Goal: Task Accomplishment & Management: Use online tool/utility

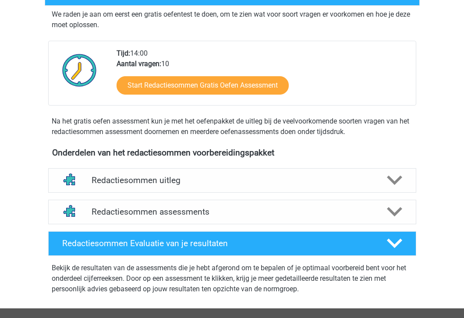
scroll to position [176, 0]
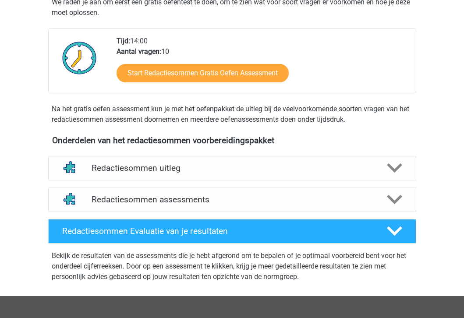
click at [190, 205] on h4 "Redactiesommen assessments" at bounding box center [233, 200] width 282 height 10
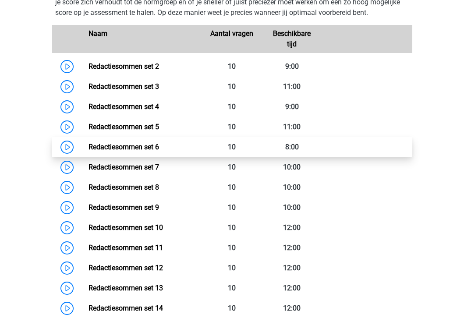
scroll to position [407, 0]
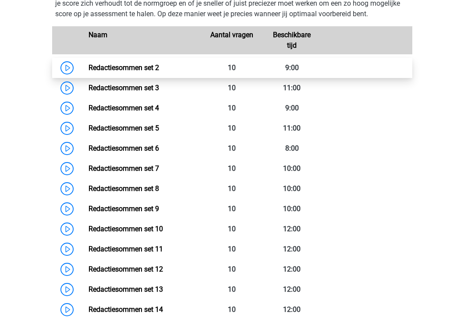
click at [89, 72] on link "Redactiesommen set 2" at bounding box center [124, 68] width 71 height 8
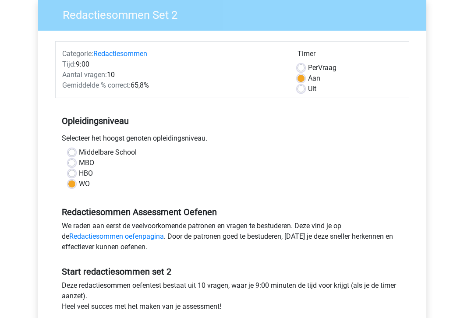
scroll to position [195, 0]
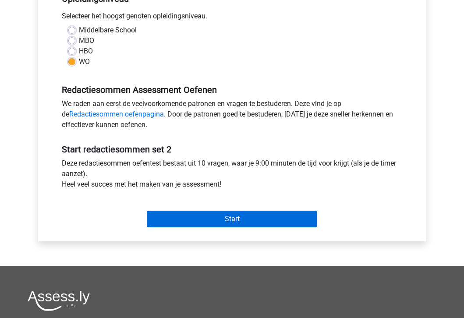
click at [166, 219] on input "Start" at bounding box center [232, 219] width 171 height 17
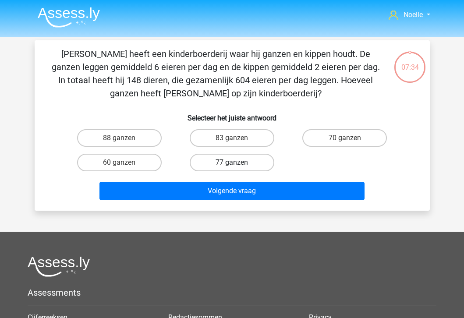
click at [228, 161] on label "77 ganzen" at bounding box center [232, 163] width 85 height 18
click at [232, 163] on input "77 ganzen" at bounding box center [235, 166] width 6 height 6
radio input "true"
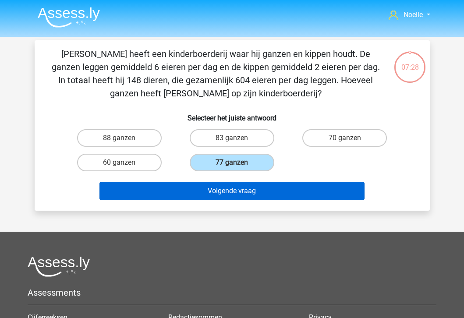
click at [218, 196] on button "Volgende vraag" at bounding box center [232, 191] width 265 height 18
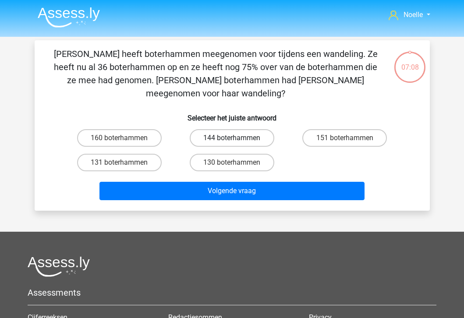
click at [235, 129] on label "144 boterhammen" at bounding box center [232, 138] width 85 height 18
click at [235, 138] on input "144 boterhammen" at bounding box center [235, 141] width 6 height 6
radio input "true"
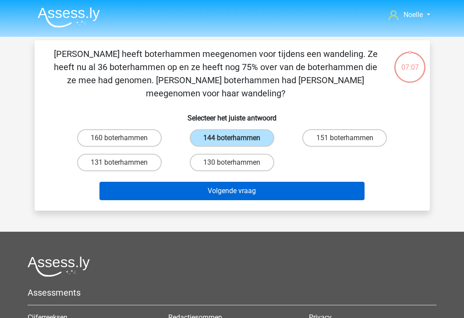
click at [226, 182] on button "Volgende vraag" at bounding box center [232, 191] width 265 height 18
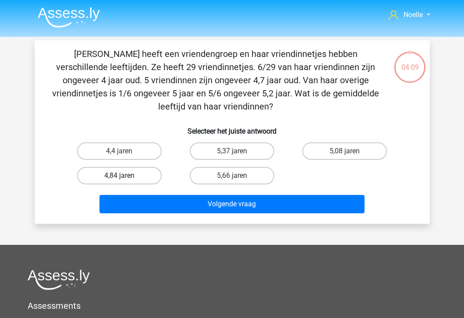
click at [127, 173] on label "4,84 jaren" at bounding box center [119, 176] width 85 height 18
click at [125, 176] on input "4,84 jaren" at bounding box center [122, 179] width 6 height 6
radio input "true"
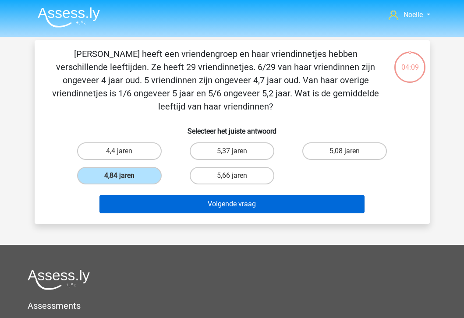
click at [152, 207] on button "Volgende vraag" at bounding box center [232, 204] width 265 height 18
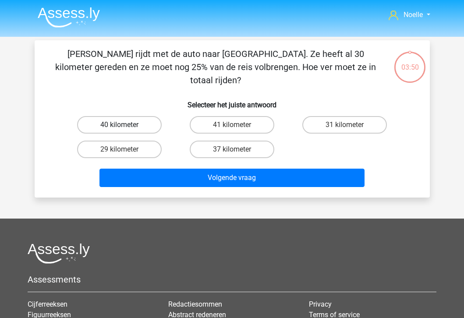
click at [142, 116] on label "40 kilometer" at bounding box center [119, 125] width 85 height 18
click at [125, 125] on input "40 kilometer" at bounding box center [122, 128] width 6 height 6
radio input "true"
click at [161, 162] on div "Volgende vraag" at bounding box center [233, 176] width 368 height 29
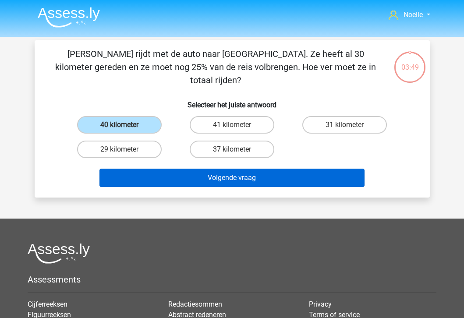
click at [161, 170] on button "Volgende vraag" at bounding box center [232, 178] width 265 height 18
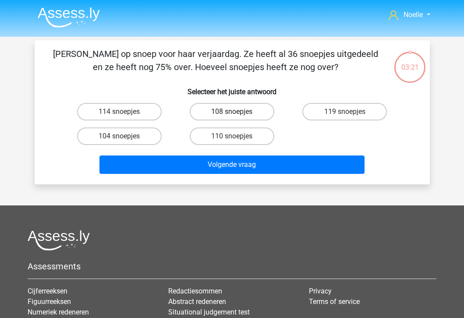
click at [249, 111] on label "108 snoepjes" at bounding box center [232, 112] width 85 height 18
click at [238, 112] on input "108 snoepjes" at bounding box center [235, 115] width 6 height 6
radio input "true"
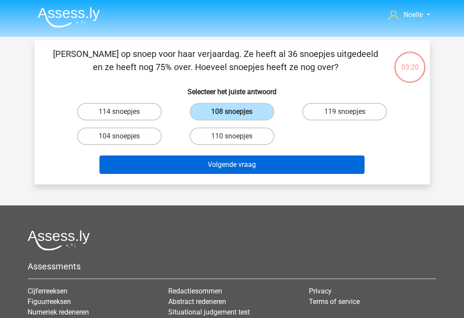
click at [232, 167] on button "Volgende vraag" at bounding box center [232, 165] width 265 height 18
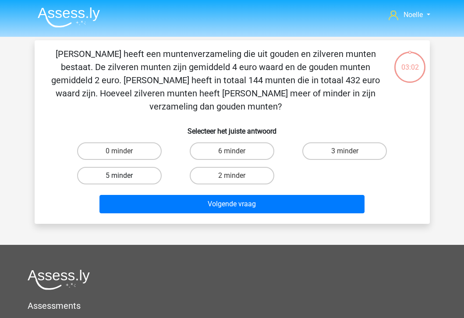
click at [154, 167] on label "5 minder" at bounding box center [119, 176] width 85 height 18
click at [125, 176] on input "5 minder" at bounding box center [122, 179] width 6 height 6
radio input "true"
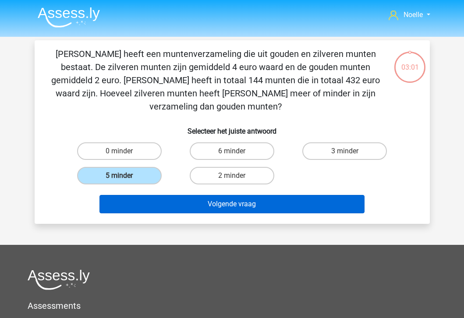
click at [163, 197] on button "Volgende vraag" at bounding box center [232, 204] width 265 height 18
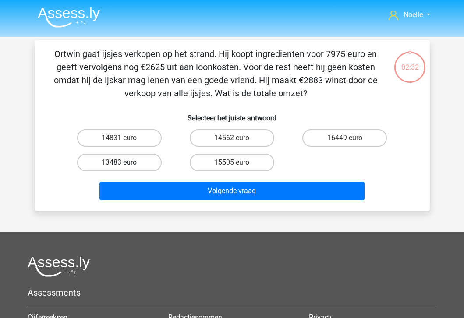
click at [136, 162] on label "13483 euro" at bounding box center [119, 163] width 85 height 18
click at [125, 163] on input "13483 euro" at bounding box center [122, 166] width 6 height 6
radio input "true"
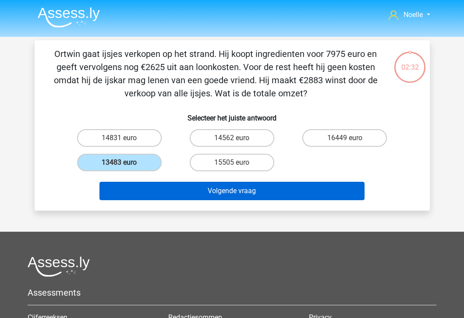
click at [148, 193] on button "Volgende vraag" at bounding box center [232, 191] width 265 height 18
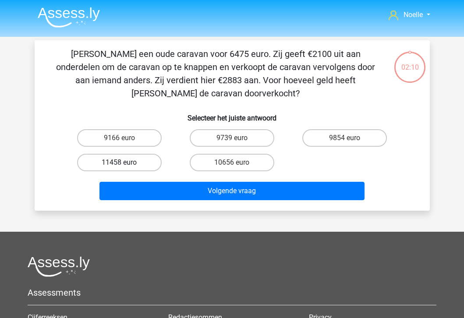
click at [141, 166] on label "11458 euro" at bounding box center [119, 163] width 85 height 18
click at [125, 166] on input "11458 euro" at bounding box center [122, 166] width 6 height 6
radio input "true"
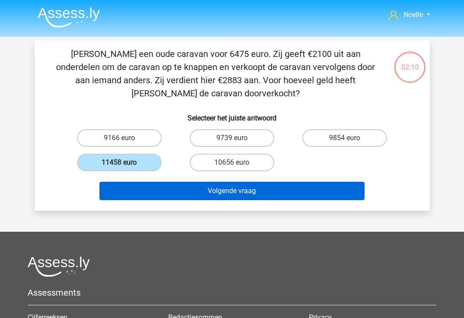
click at [163, 196] on button "Volgende vraag" at bounding box center [232, 191] width 265 height 18
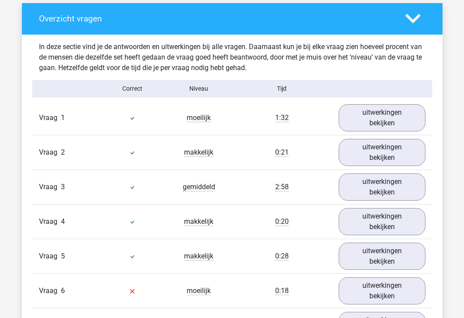
scroll to position [511, 0]
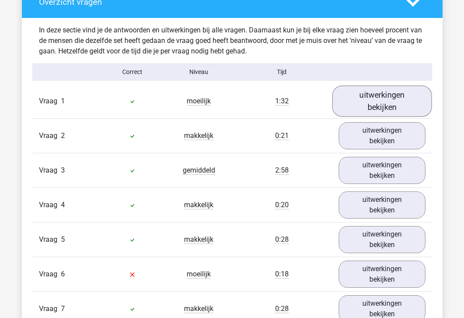
click at [377, 106] on link "uitwerkingen bekijken" at bounding box center [382, 101] width 100 height 31
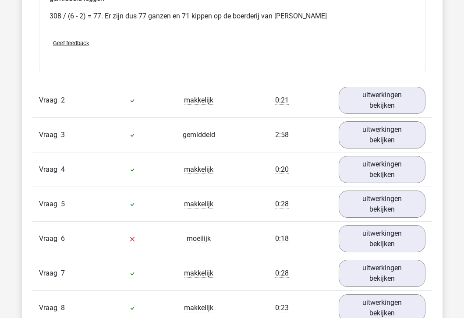
scroll to position [884, 0]
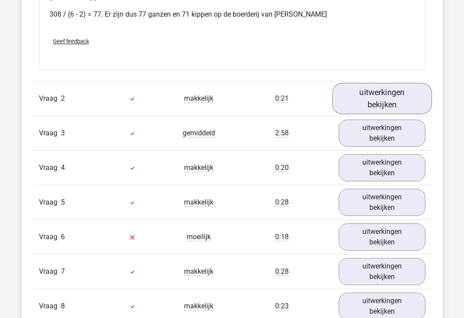
click at [362, 103] on link "uitwerkingen bekijken" at bounding box center [382, 98] width 100 height 31
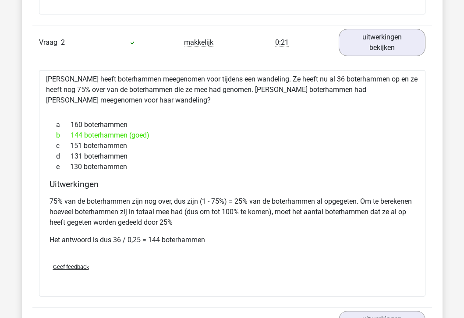
scroll to position [1020, 0]
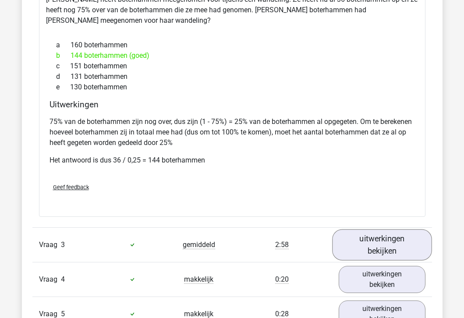
click at [346, 245] on link "uitwerkingen bekijken" at bounding box center [382, 244] width 100 height 31
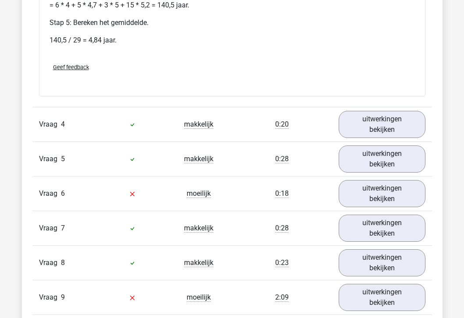
scroll to position [1562, 0]
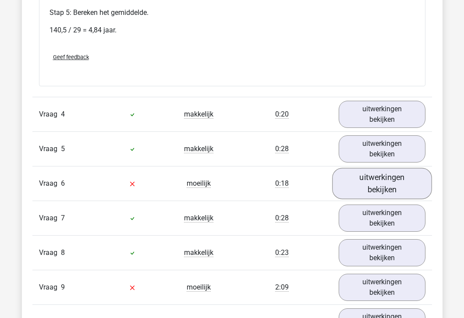
click at [377, 168] on link "uitwerkingen bekijken" at bounding box center [382, 183] width 100 height 31
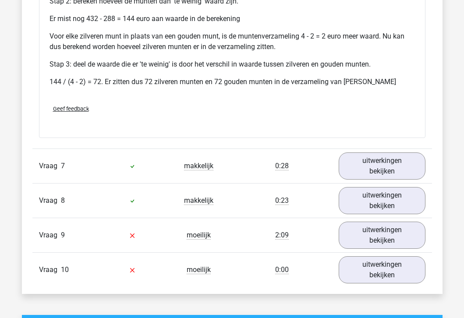
scroll to position [1952, 0]
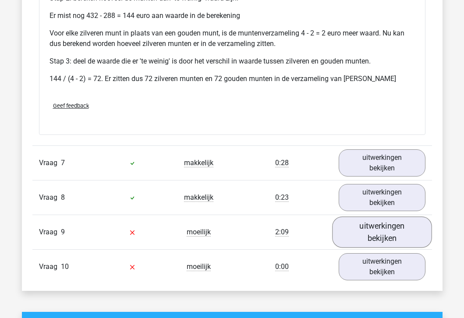
click at [357, 217] on link "uitwerkingen bekijken" at bounding box center [382, 232] width 100 height 31
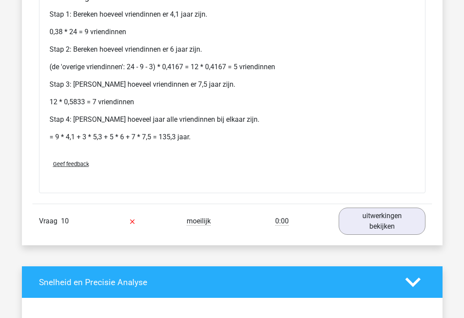
scroll to position [2342, 0]
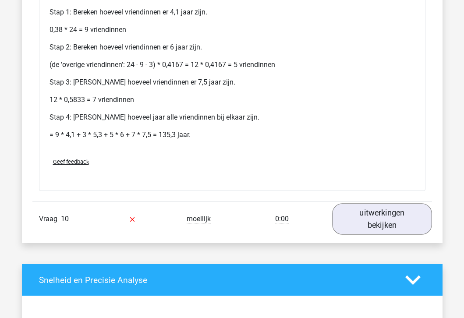
click at [379, 204] on link "uitwerkingen bekijken" at bounding box center [382, 219] width 100 height 31
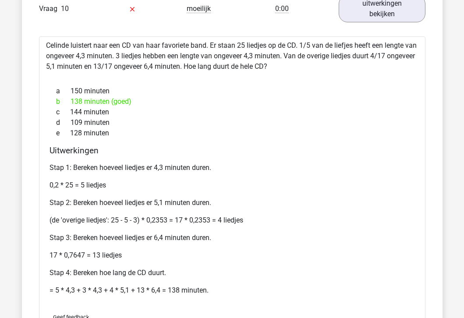
scroll to position [2553, 0]
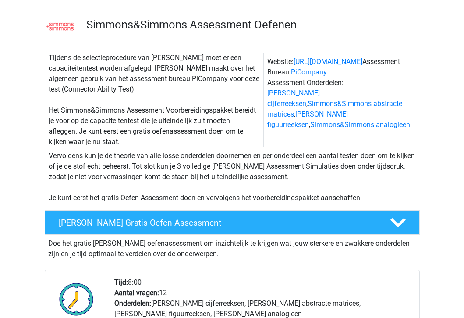
scroll to position [54, 0]
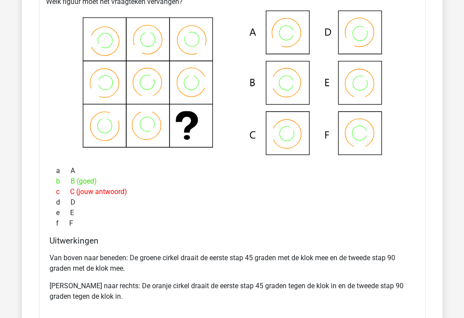
scroll to position [648, 0]
